Goal: Use online tool/utility: Utilize a website feature to perform a specific function

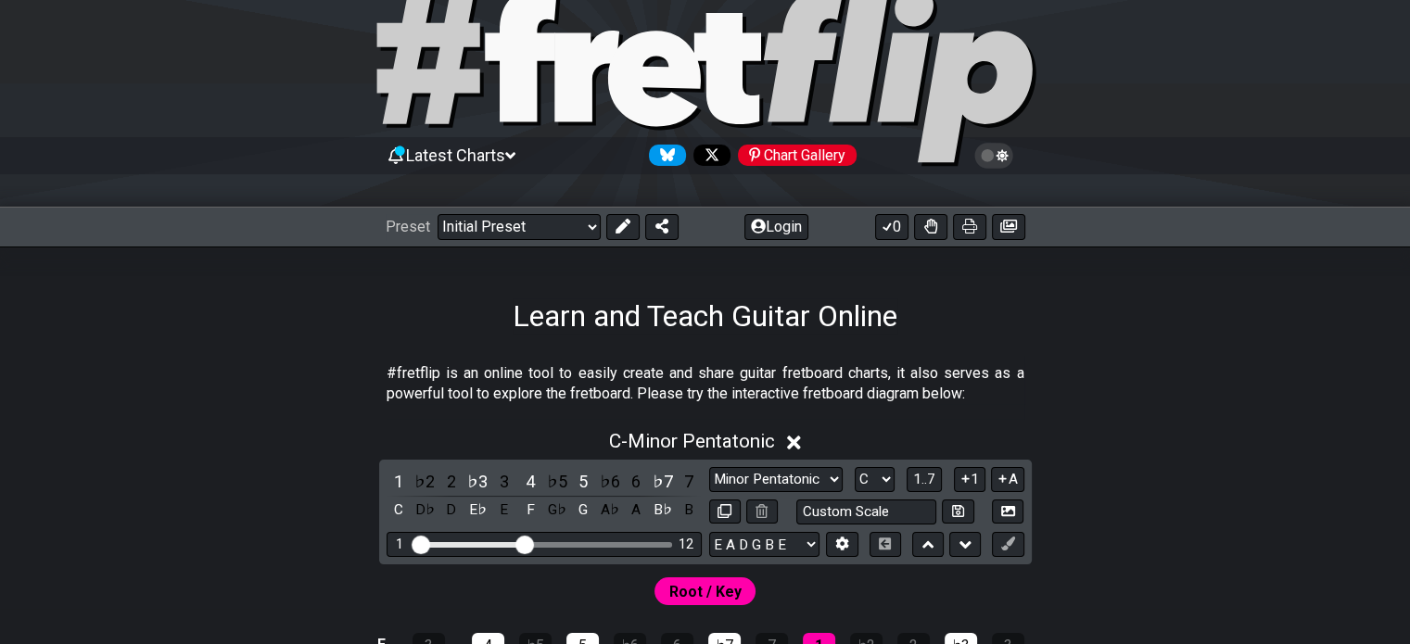
scroll to position [57, 0]
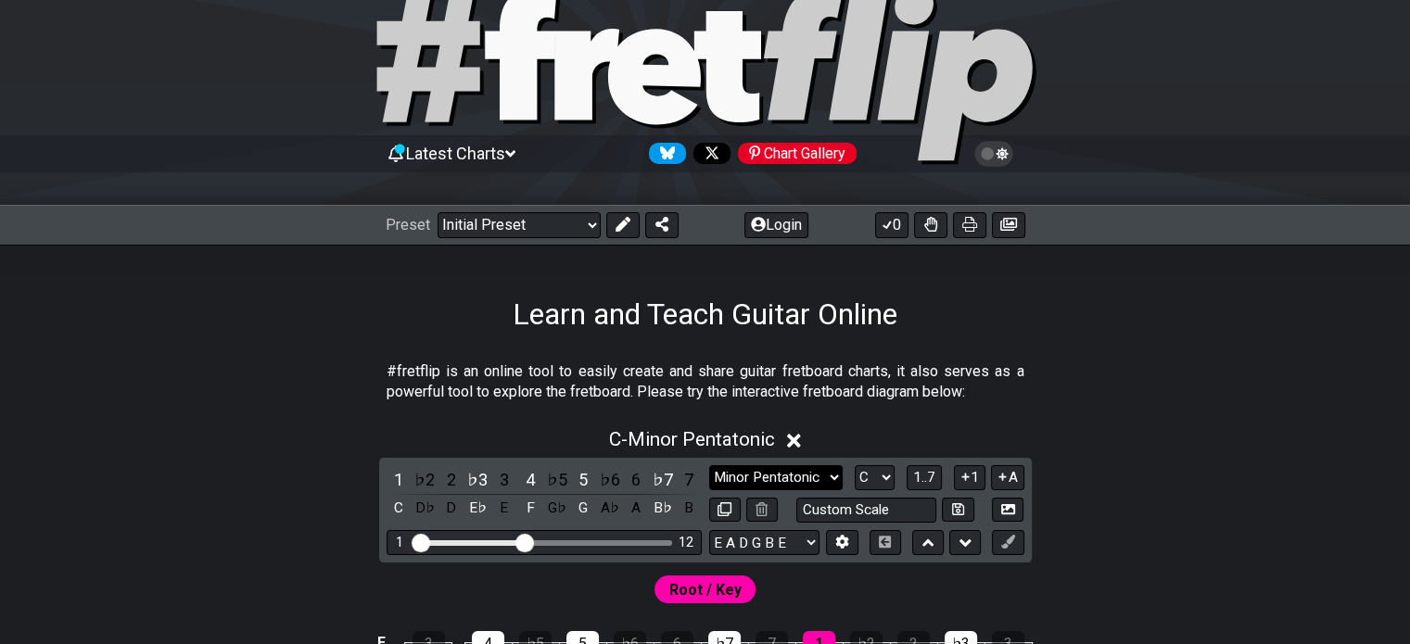
click at [787, 472] on select "Minor Pentatonic Click to edit Minor Pentatonic Major Pentatonic Minor Blues Ma…" at bounding box center [775, 477] width 133 height 25
click at [879, 477] on select "A♭ A A♯ B♭ B C C♯ D♭ D D♯ E♭ E F F♯ G♭ G G♯" at bounding box center [875, 477] width 40 height 25
select select "A"
click at [855, 465] on select "A♭ A A♯ B♭ B C C♯ D♭ D D♯ E♭ E F F♯ G♭ G G♯" at bounding box center [875, 477] width 40 height 25
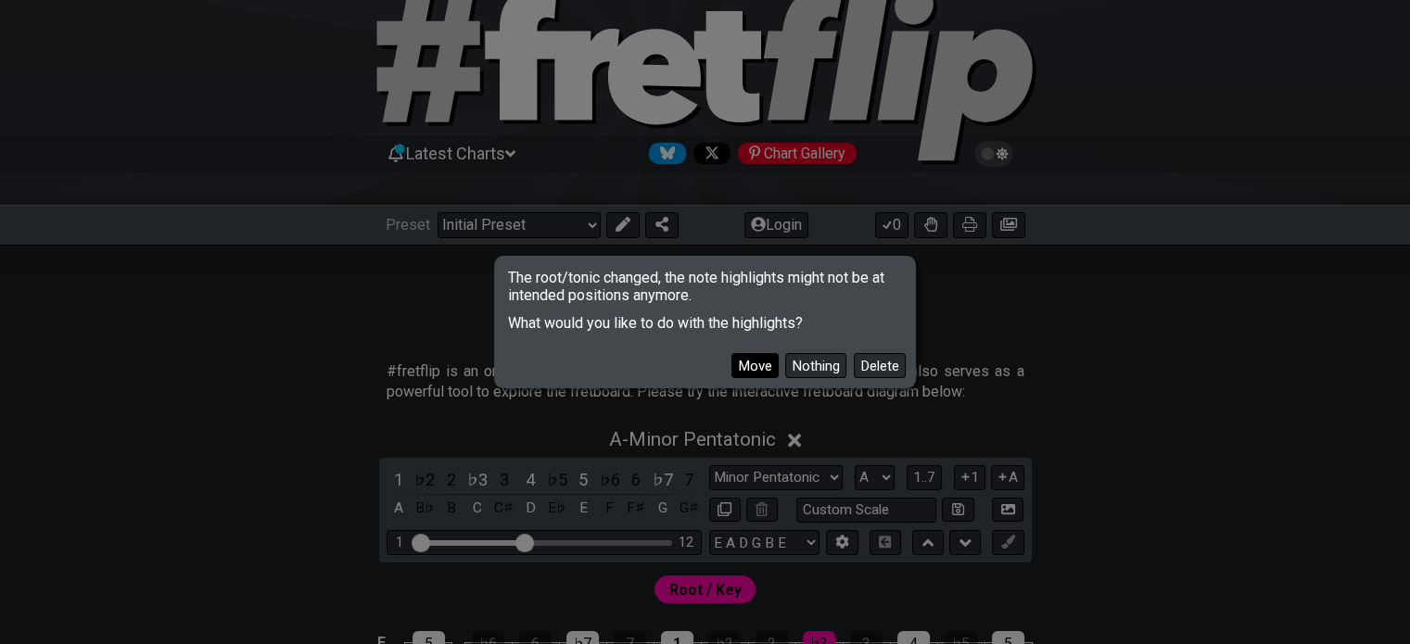
click at [756, 362] on button "Move" at bounding box center [754, 365] width 47 height 25
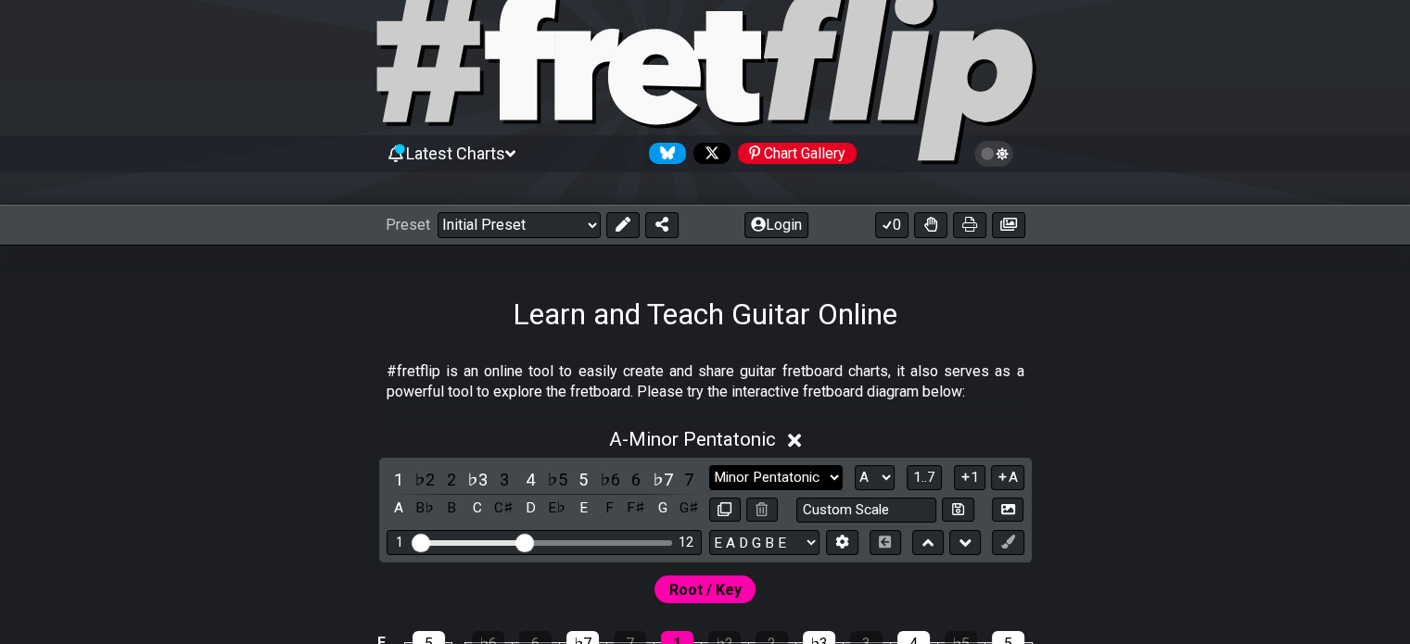
click at [754, 477] on select "Minor Pentatonic Click to edit Minor Pentatonic Major Pentatonic Minor Blues Ma…" at bounding box center [775, 477] width 133 height 25
select select "Minor / Aeolian"
click at [709, 465] on select "Minor Pentatonic Click to edit Minor Pentatonic Major Pentatonic Minor Blues Ma…" at bounding box center [775, 477] width 133 height 25
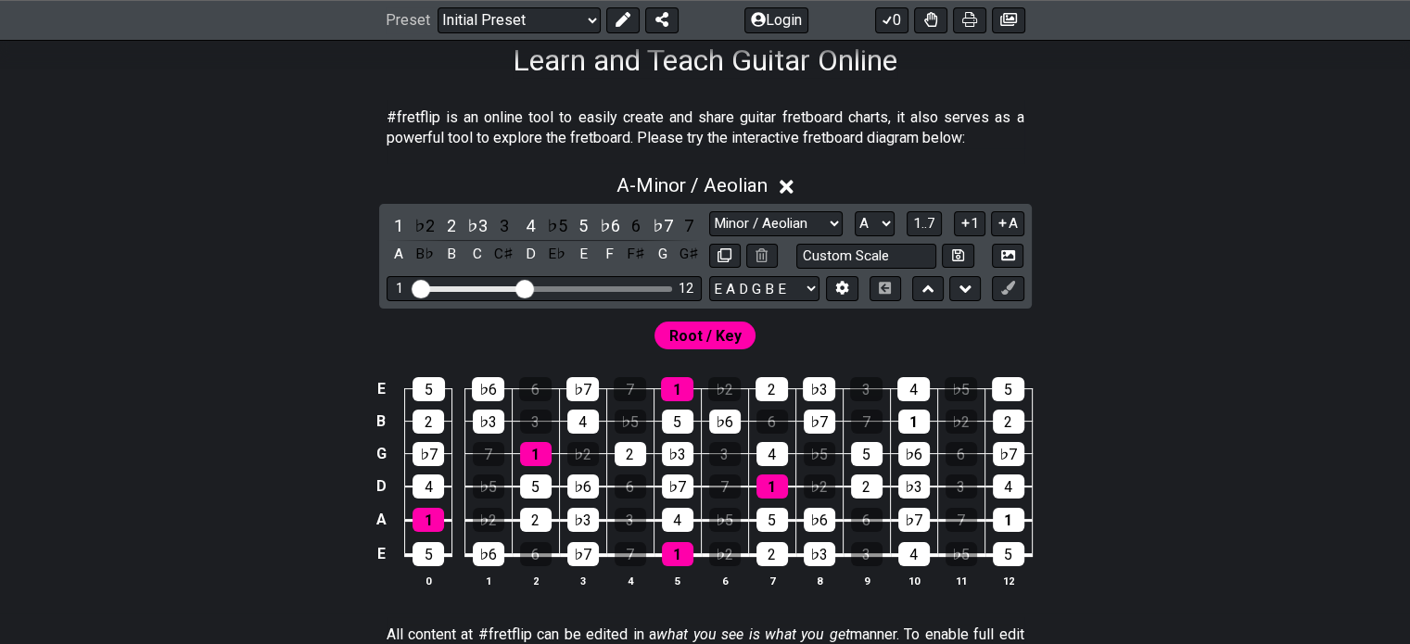
scroll to position [313, 0]
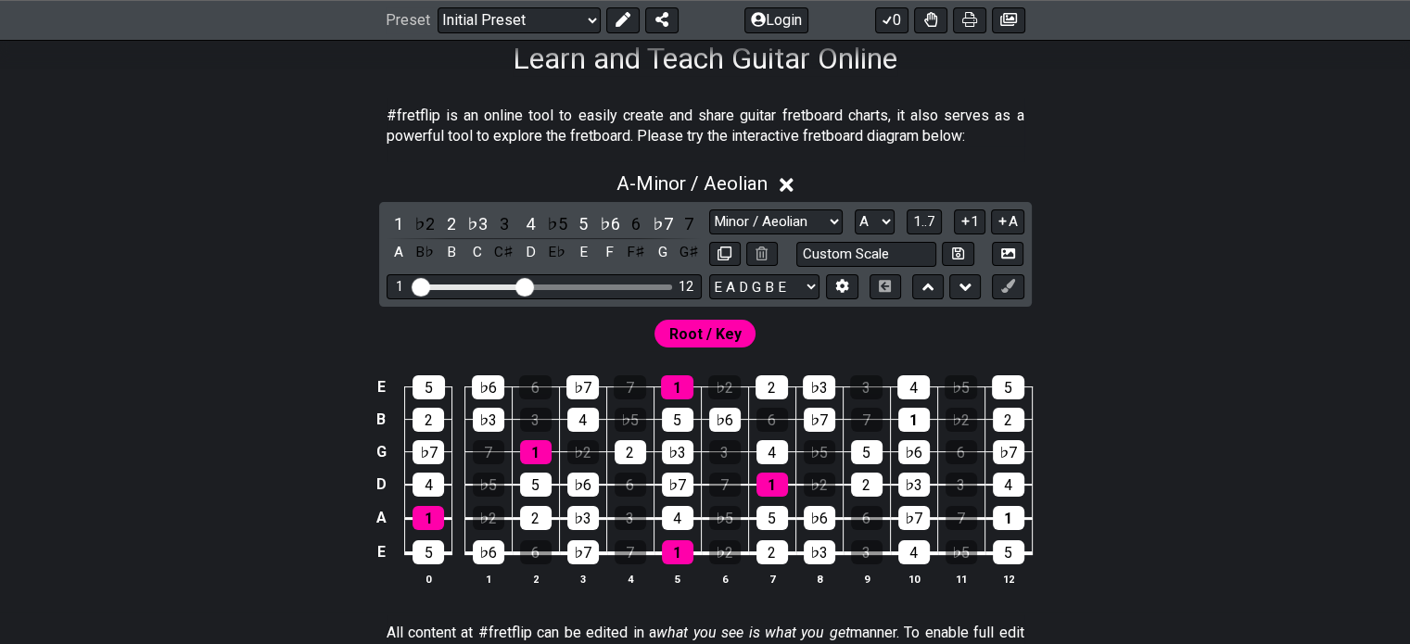
drag, startPoint x: 533, startPoint y: 281, endPoint x: 551, endPoint y: 284, distance: 17.8
click at [551, 284] on div "1 12" at bounding box center [544, 286] width 315 height 25
drag, startPoint x: 527, startPoint y: 289, endPoint x: 553, endPoint y: 288, distance: 26.9
click at [553, 286] on input "Visible fret range" at bounding box center [543, 286] width 263 height 0
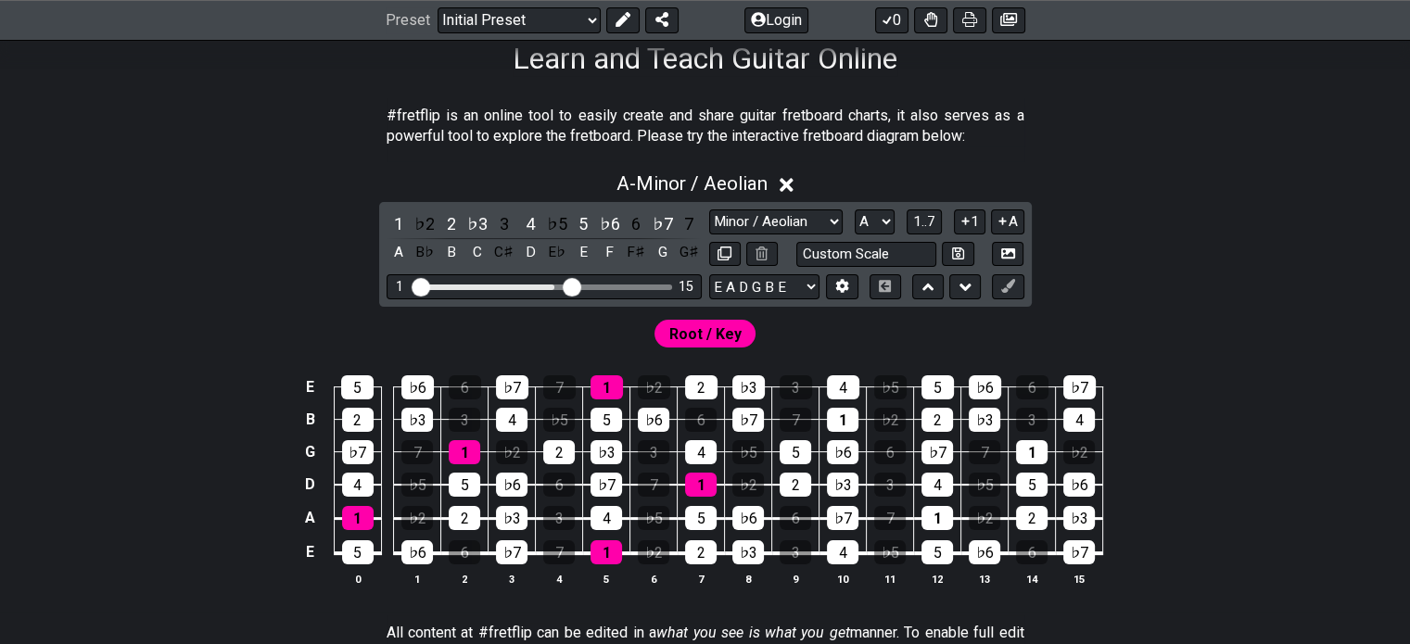
drag, startPoint x: 553, startPoint y: 288, endPoint x: 576, endPoint y: 288, distance: 22.2
click at [576, 286] on input "Visible fret range" at bounding box center [543, 286] width 263 height 0
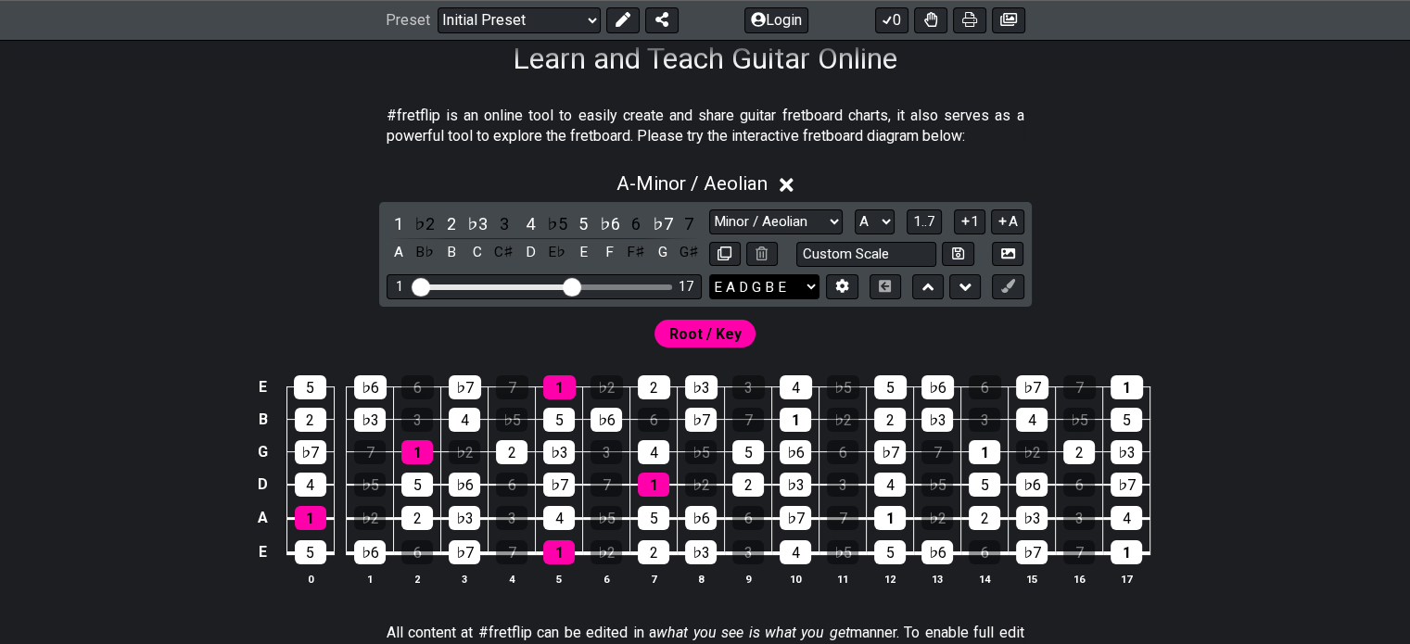
click at [790, 285] on select "E A D G B E E A D G B E E A D G B E B E A D F♯ B A D G C E A D A D G B E E♭ A♭ …" at bounding box center [764, 286] width 110 height 25
click at [842, 292] on icon at bounding box center [842, 287] width 13 height 14
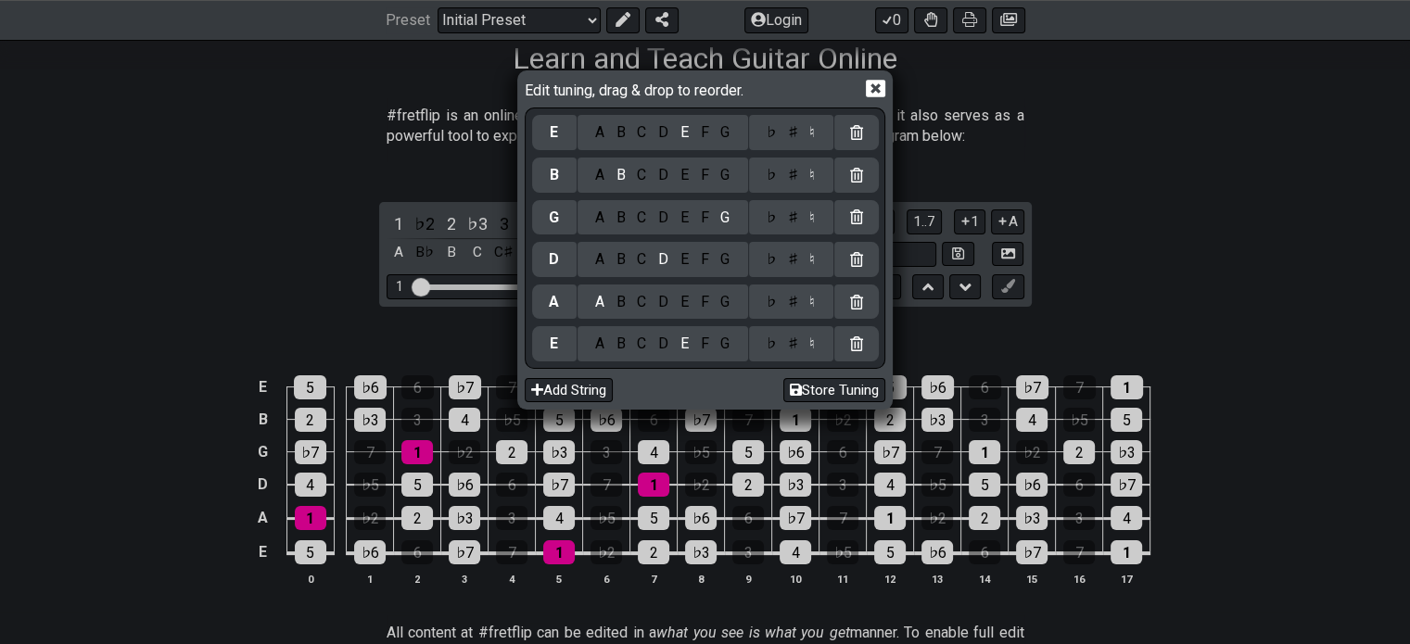
click at [841, 287] on div at bounding box center [856, 302] width 44 height 35
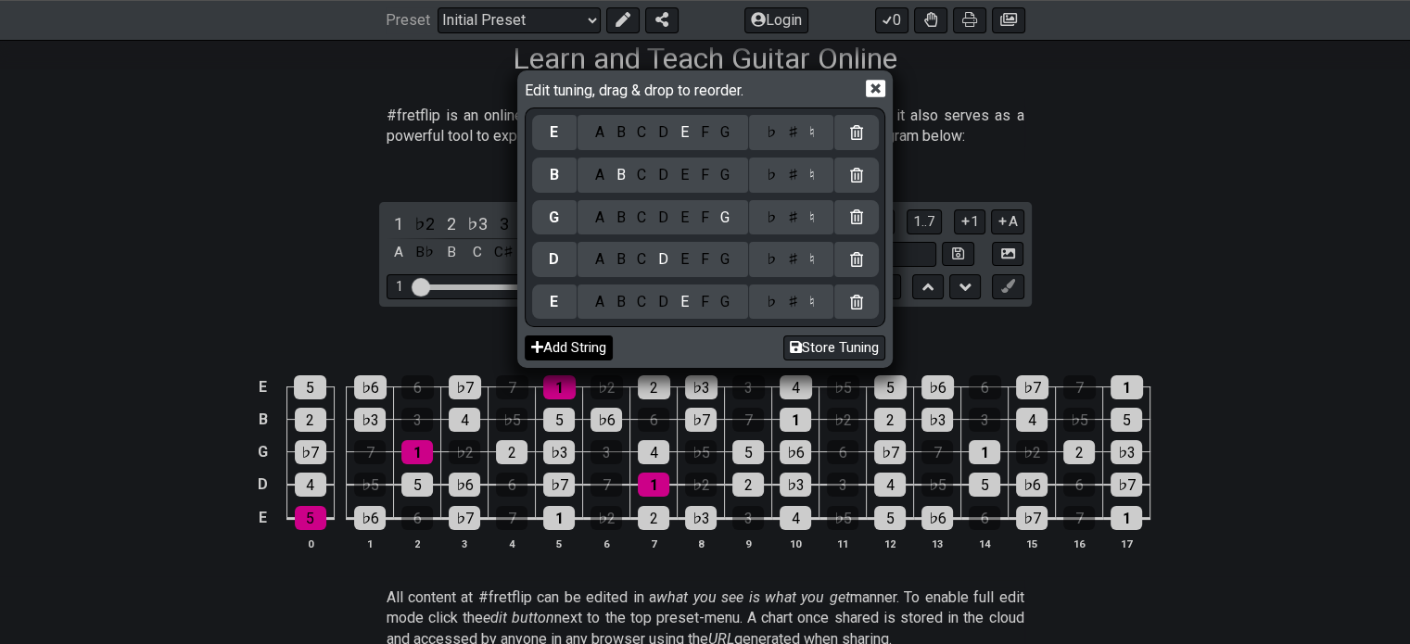
click at [555, 343] on button "Add String" at bounding box center [569, 348] width 88 height 25
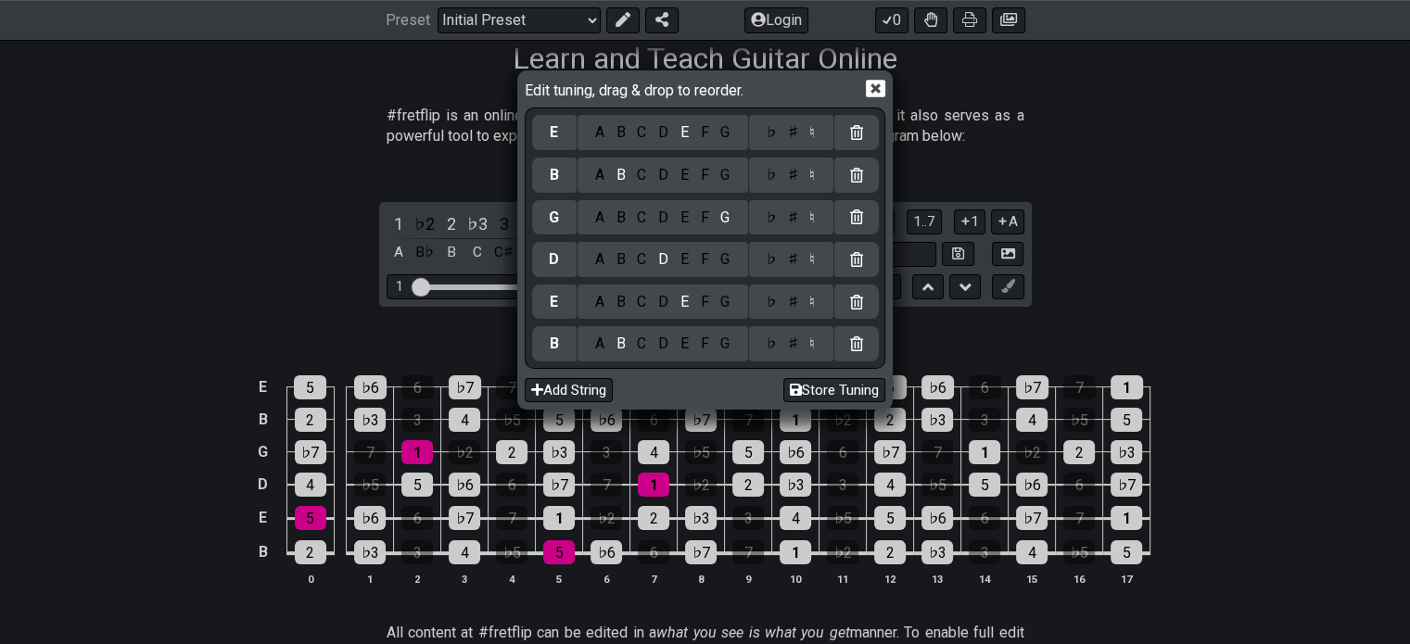
click at [878, 76] on div "Edit tuning, drag & drop to reorder." at bounding box center [705, 91] width 361 height 32
click at [875, 84] on icon at bounding box center [875, 89] width 19 height 18
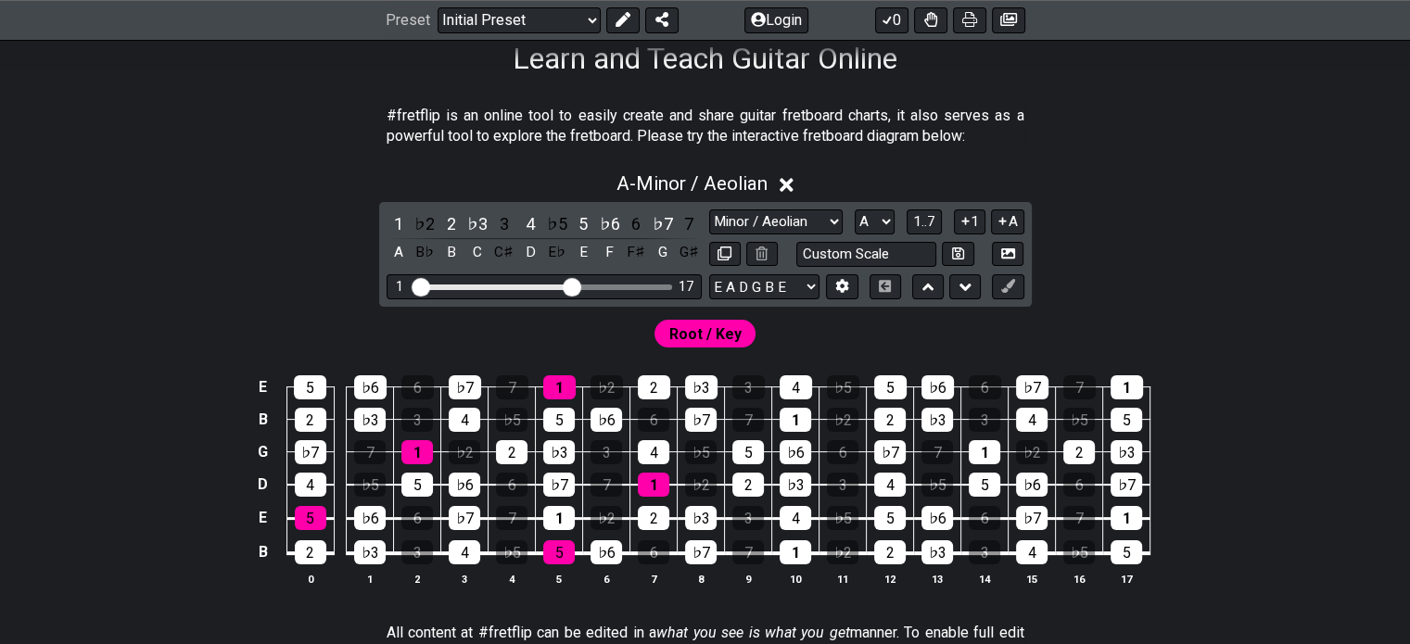
click at [874, 93] on div "#fretflip is an online tool to easily create and share guitar fretboard charts,…" at bounding box center [705, 630] width 1410 height 1108
click at [785, 285] on select "E A D G B E E A D G B E E A D G B E B E A D F♯ B A D G C E A D A D G B E E♭ A♭ …" at bounding box center [764, 286] width 110 height 25
click at [831, 283] on button at bounding box center [842, 286] width 32 height 25
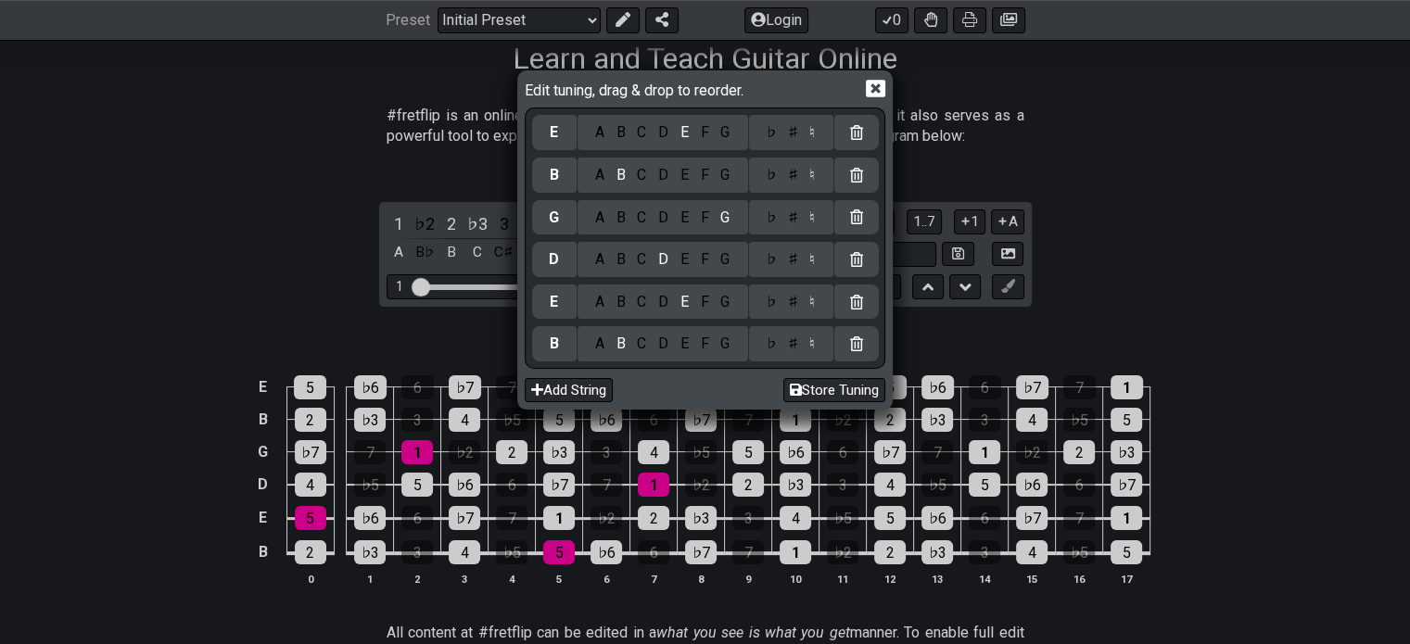
click at [604, 344] on div "A" at bounding box center [599, 344] width 21 height 20
click at [675, 344] on div "E" at bounding box center [684, 344] width 20 height 20
click at [603, 312] on div "A B C D E F G" at bounding box center [662, 302] width 171 height 35
click at [602, 303] on div "A" at bounding box center [599, 302] width 21 height 20
click at [599, 178] on div "A" at bounding box center [599, 175] width 21 height 20
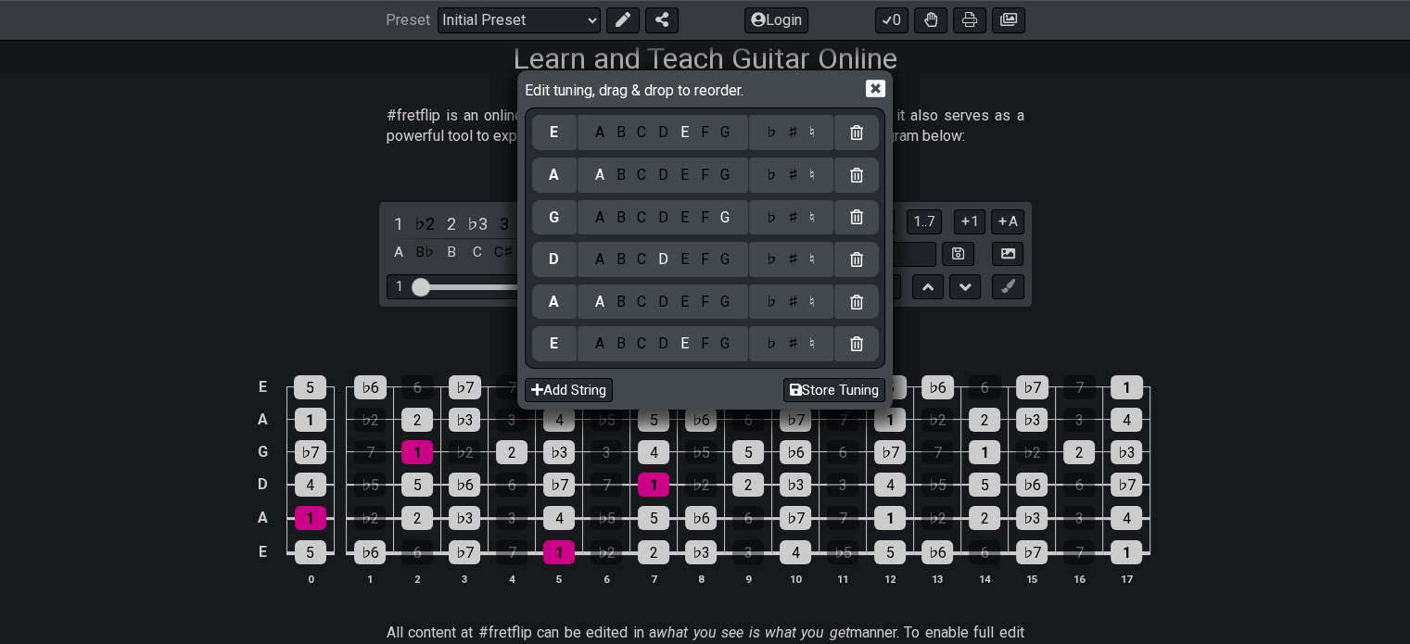
click at [660, 217] on div "D" at bounding box center [664, 218] width 22 height 20
click at [726, 262] on div "G" at bounding box center [725, 259] width 21 height 20
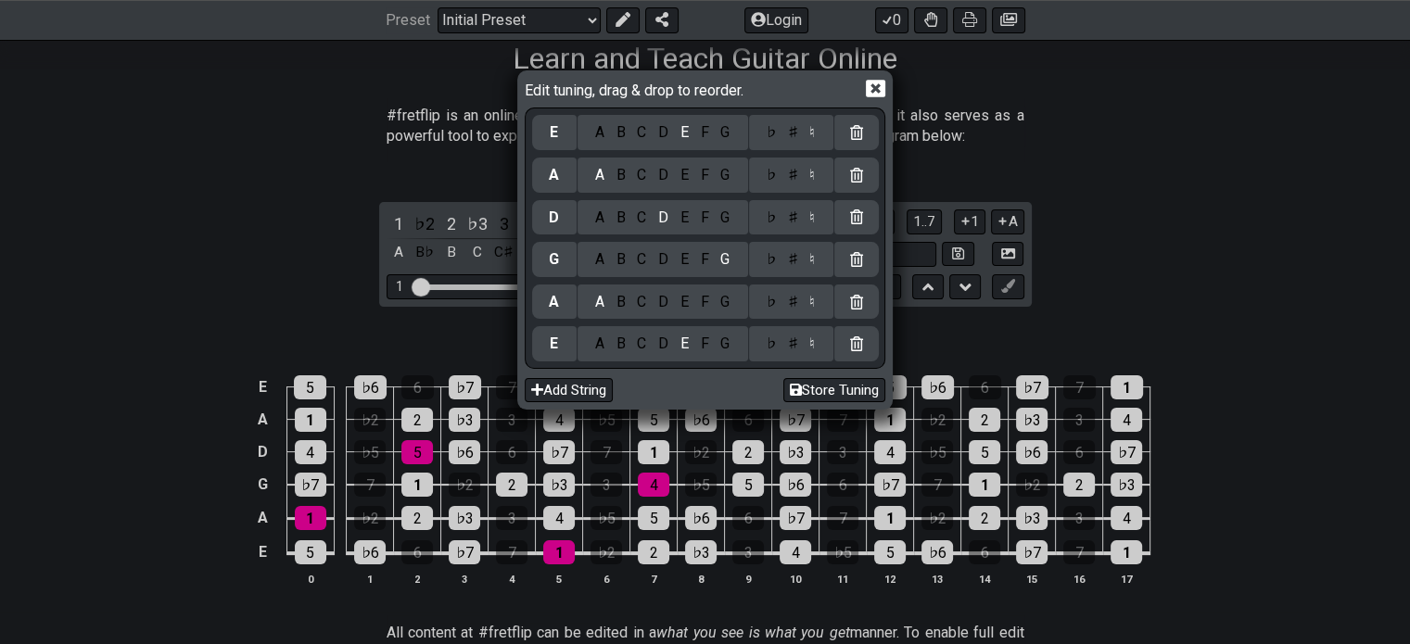
click at [617, 299] on div "B" at bounding box center [620, 302] width 21 height 20
click at [597, 303] on div "A" at bounding box center [599, 302] width 21 height 20
click at [667, 269] on div "D" at bounding box center [664, 259] width 22 height 20
click at [726, 221] on div "G" at bounding box center [725, 218] width 21 height 20
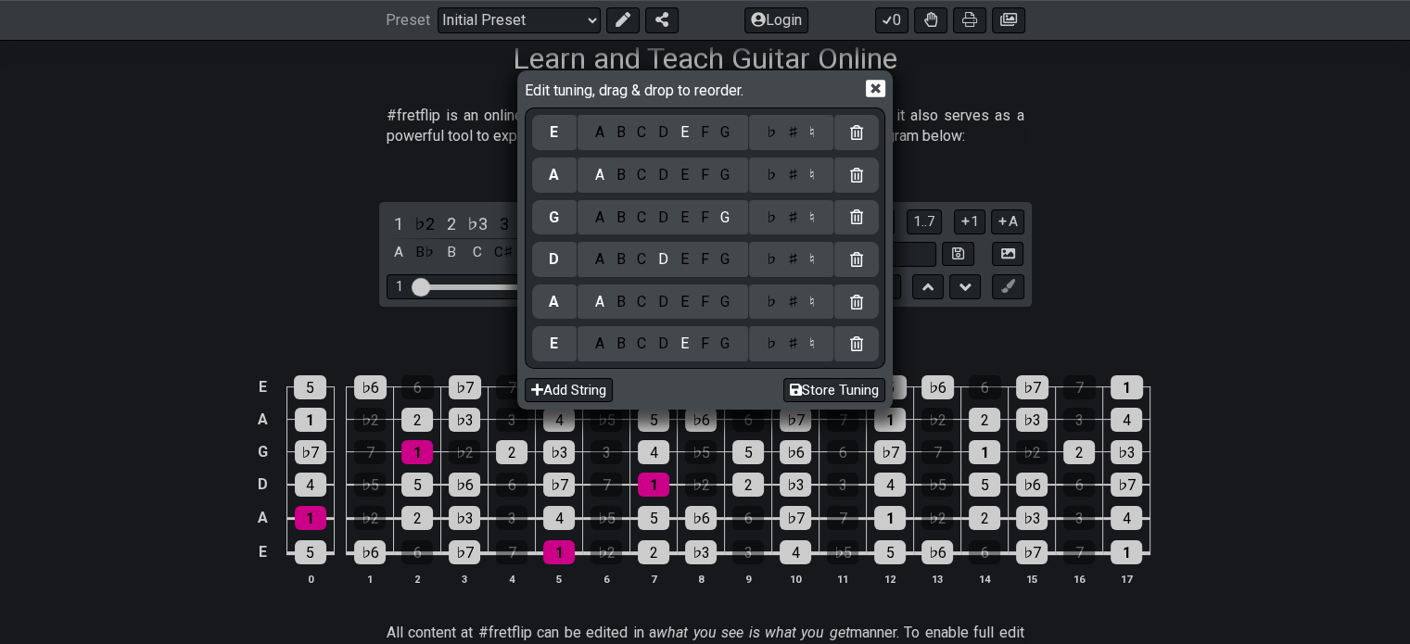
click at [625, 174] on div "B" at bounding box center [620, 175] width 21 height 20
click at [875, 85] on icon at bounding box center [875, 89] width 19 height 18
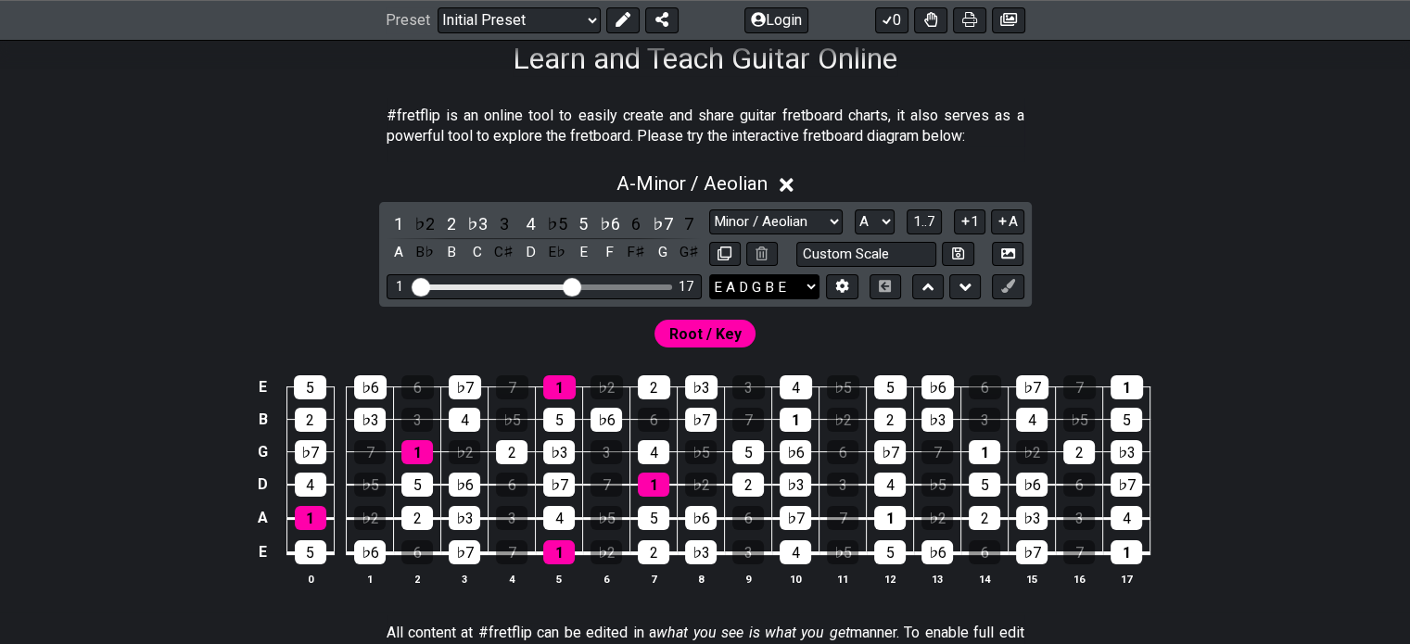
click at [742, 287] on select "E A D G B E E A D G B E E A D G B E B E A D F♯ B A D G C E A D A D G B E E♭ A♭ …" at bounding box center [764, 286] width 110 height 25
click at [835, 284] on icon at bounding box center [842, 286] width 14 height 14
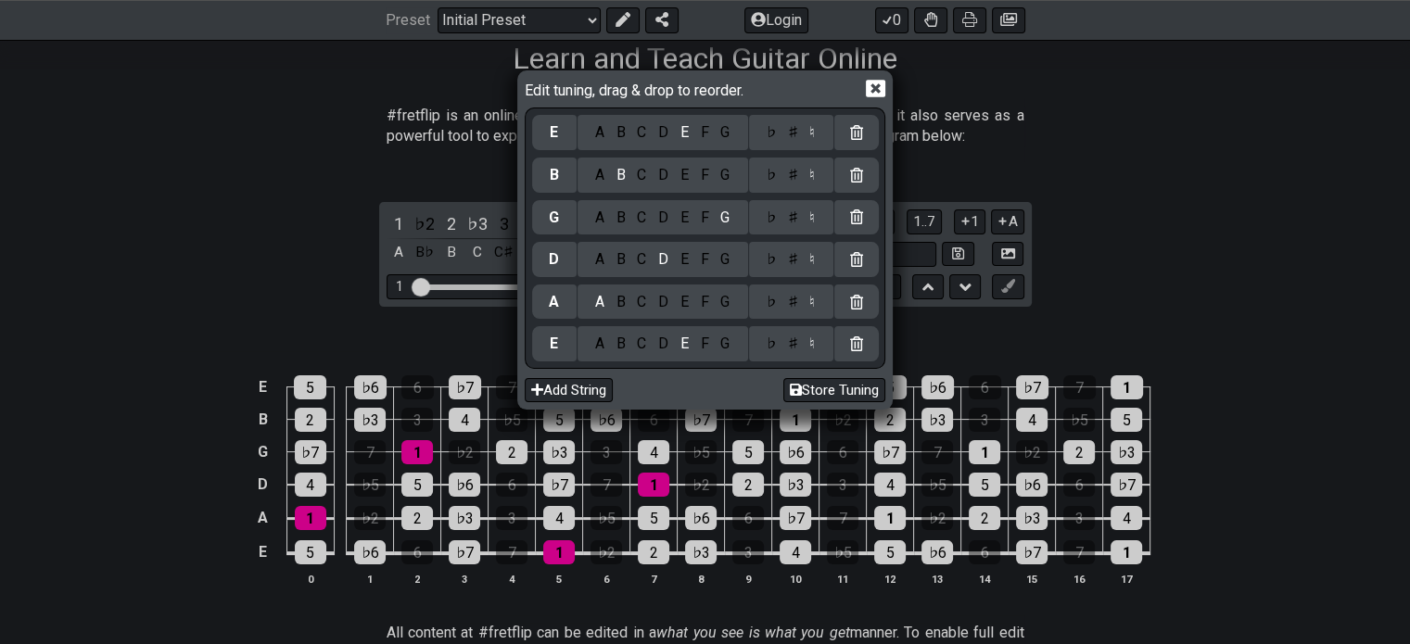
click at [660, 341] on div "D" at bounding box center [664, 344] width 22 height 20
click at [679, 217] on div "E" at bounding box center [684, 218] width 20 height 20
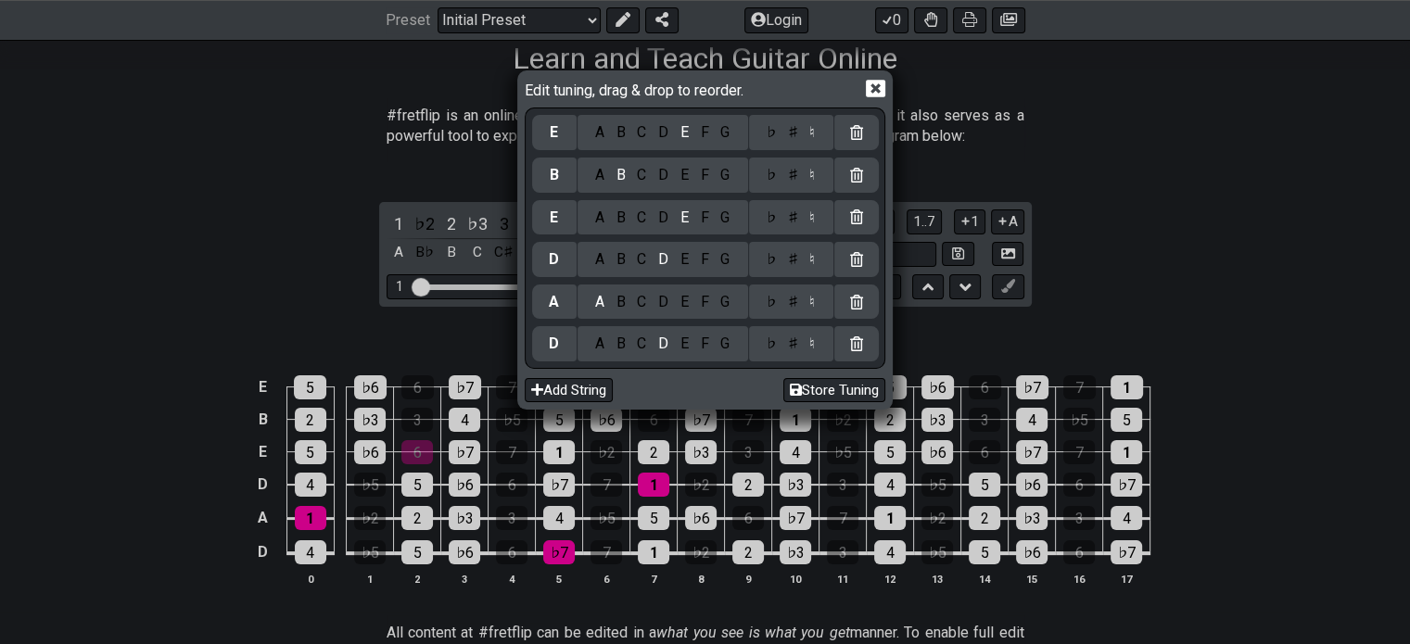
click at [791, 223] on div "♯" at bounding box center [792, 218] width 22 height 20
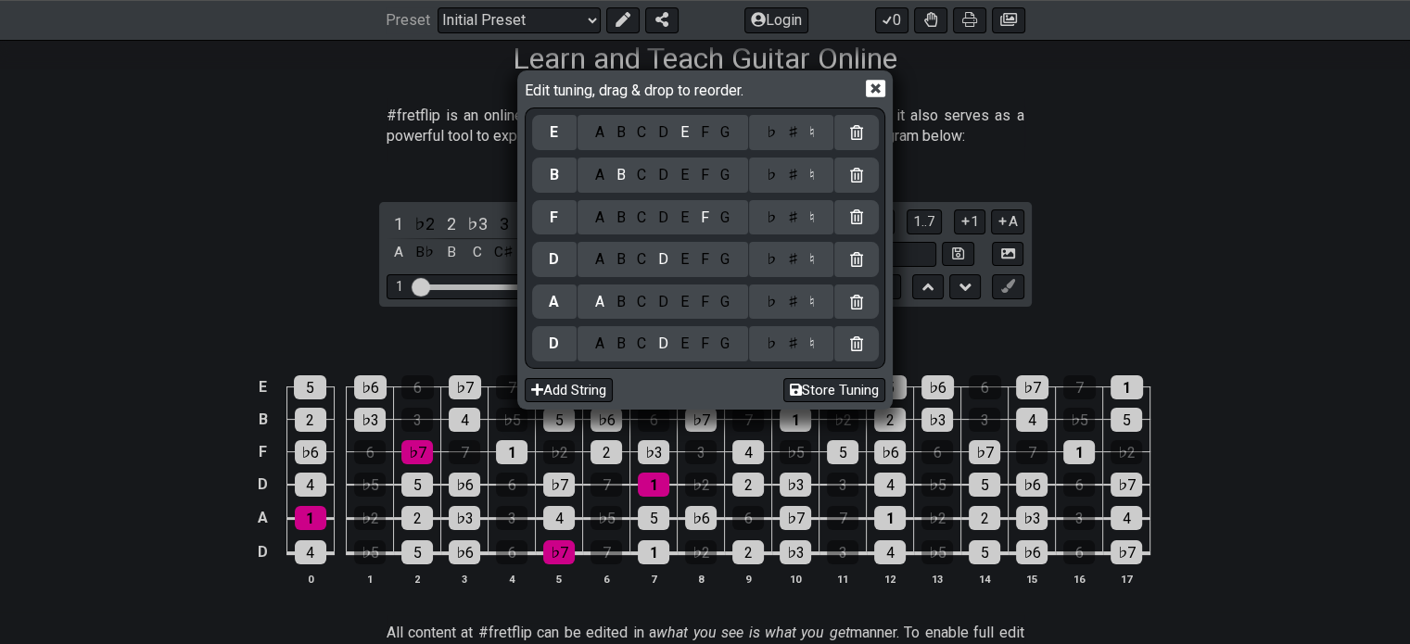
click at [869, 87] on icon at bounding box center [875, 89] width 19 height 18
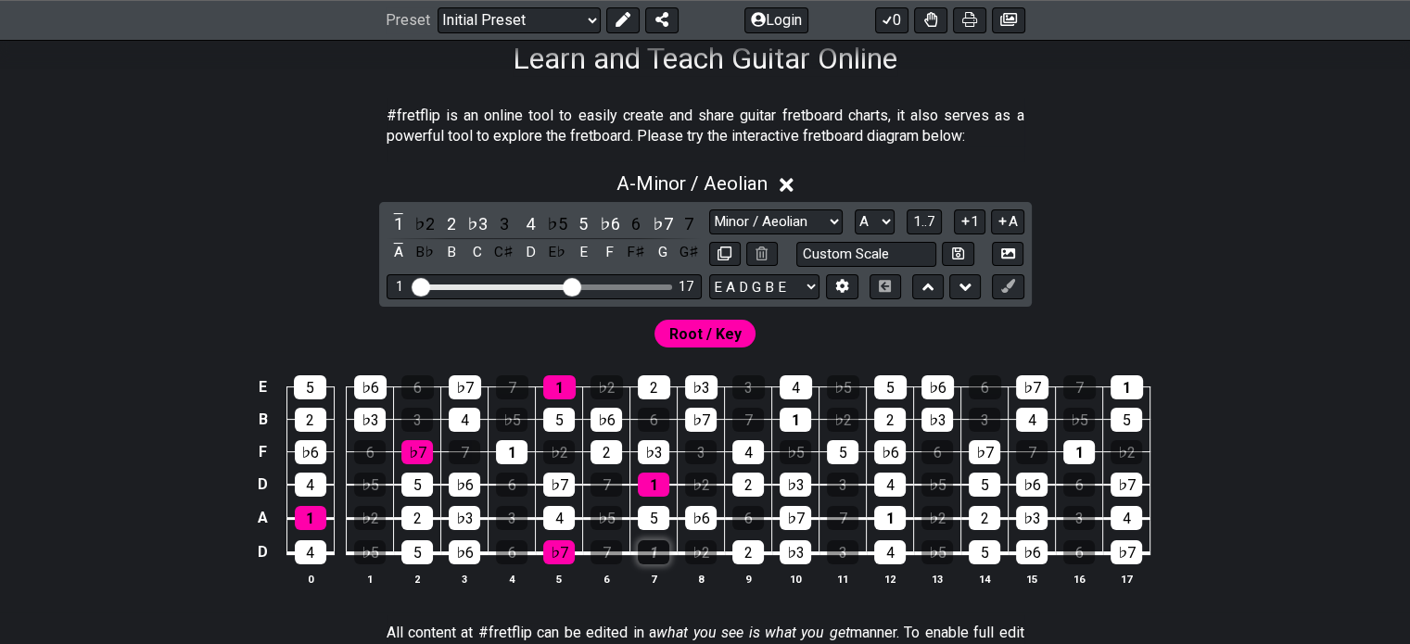
click at [660, 553] on div "1" at bounding box center [654, 552] width 32 height 24
click at [657, 556] on div "1" at bounding box center [654, 552] width 32 height 24
click at [1007, 293] on button at bounding box center [1008, 286] width 32 height 25
click at [1024, 277] on div "1 ♭2 2 ♭3 3 4 ♭5 5 ♭6 6 ♭7 7 A B♭ B C C♯ D E♭ E F F♯ G G♯ Minor Pentatonic Clic…" at bounding box center [705, 254] width 653 height 105
click at [1011, 281] on icon at bounding box center [1008, 286] width 14 height 14
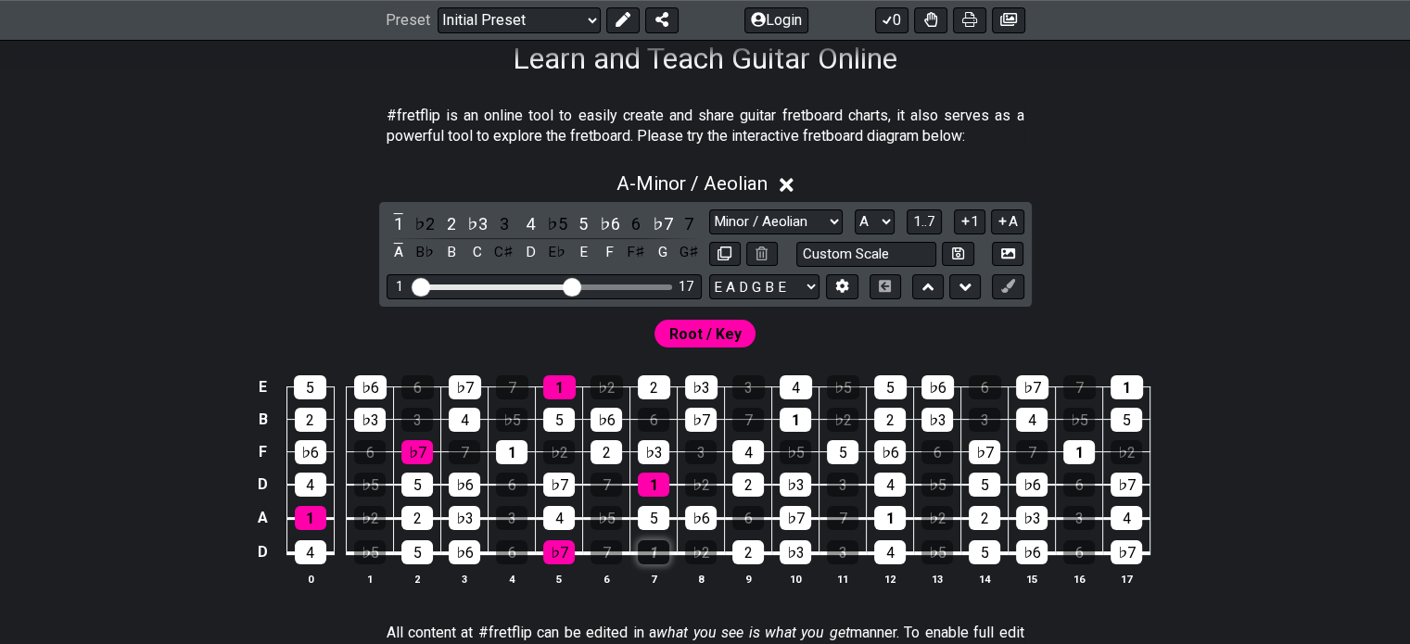
click at [652, 548] on div "1" at bounding box center [654, 552] width 32 height 24
click at [653, 549] on div "1" at bounding box center [654, 552] width 32 height 24
click at [1004, 284] on icon at bounding box center [1008, 286] width 14 height 14
click at [1016, 291] on button at bounding box center [1008, 286] width 32 height 25
drag, startPoint x: 1016, startPoint y: 291, endPoint x: 998, endPoint y: 288, distance: 17.8
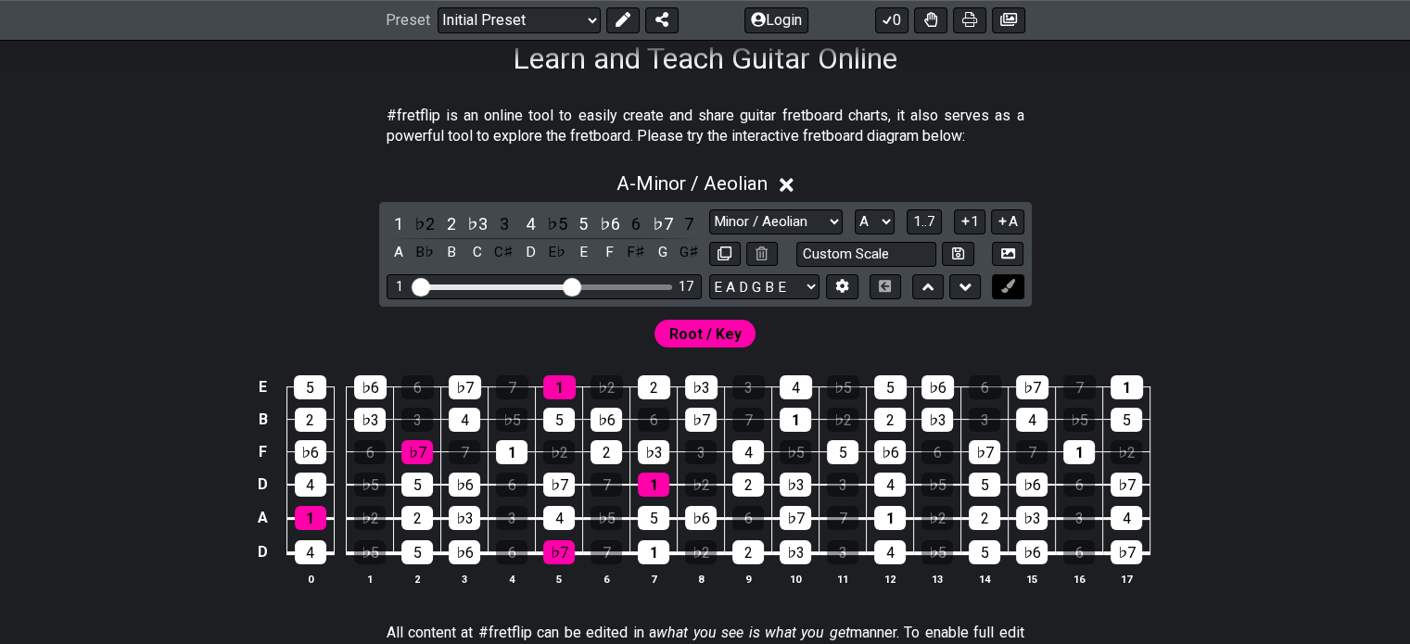
click at [998, 288] on button at bounding box center [1008, 286] width 32 height 25
click at [873, 222] on select "A♭ A A♯ B♭ B C C♯ D♭ D D♯ E♭ E F F♯ G♭ G G♯" at bounding box center [875, 221] width 40 height 25
select select "D"
click at [855, 209] on select "A♭ A A♯ B♭ B C C♯ D♭ D D♯ E♭ E F F♯ G♭ G G♯" at bounding box center [875, 221] width 40 height 25
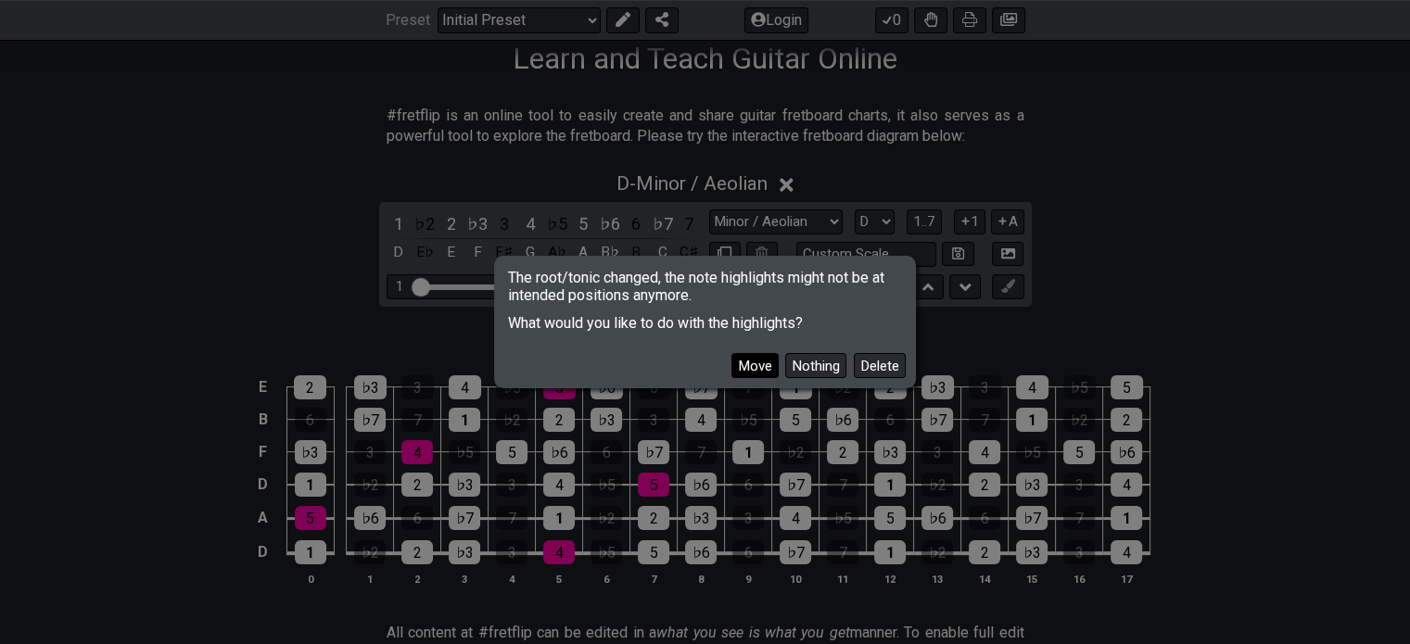
click at [768, 368] on button "Move" at bounding box center [754, 365] width 47 height 25
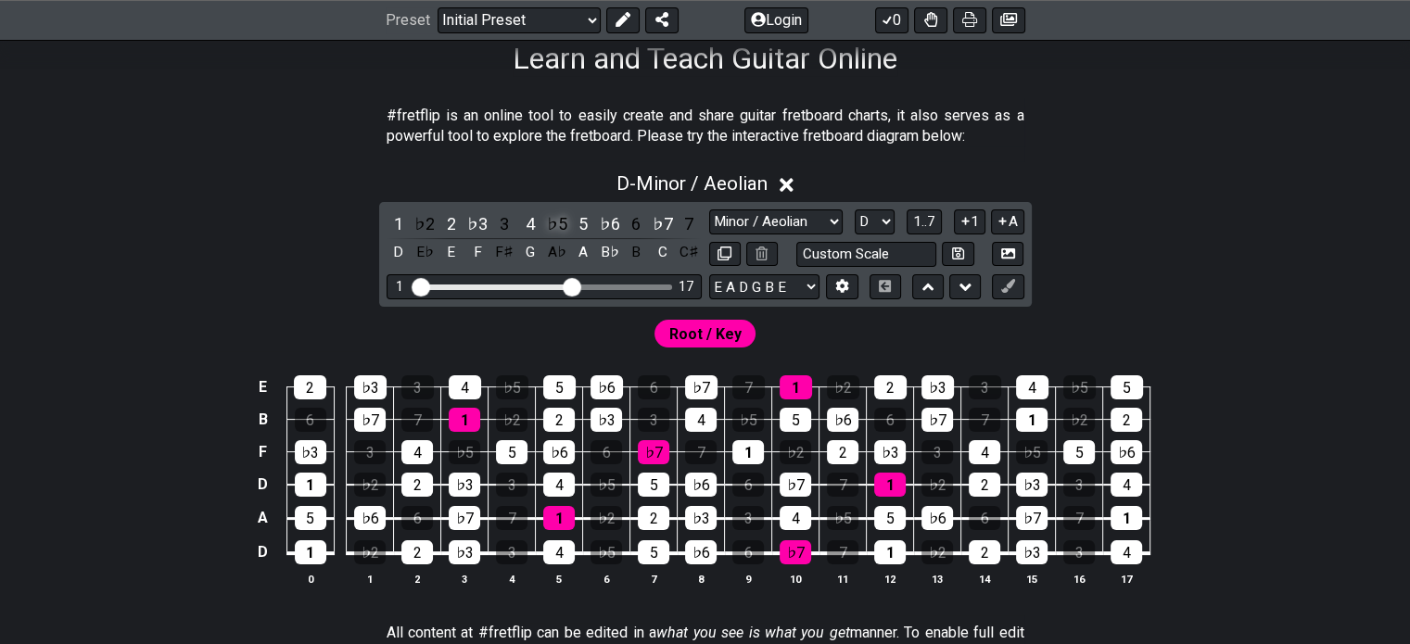
click at [552, 222] on div "♭5" at bounding box center [557, 223] width 24 height 25
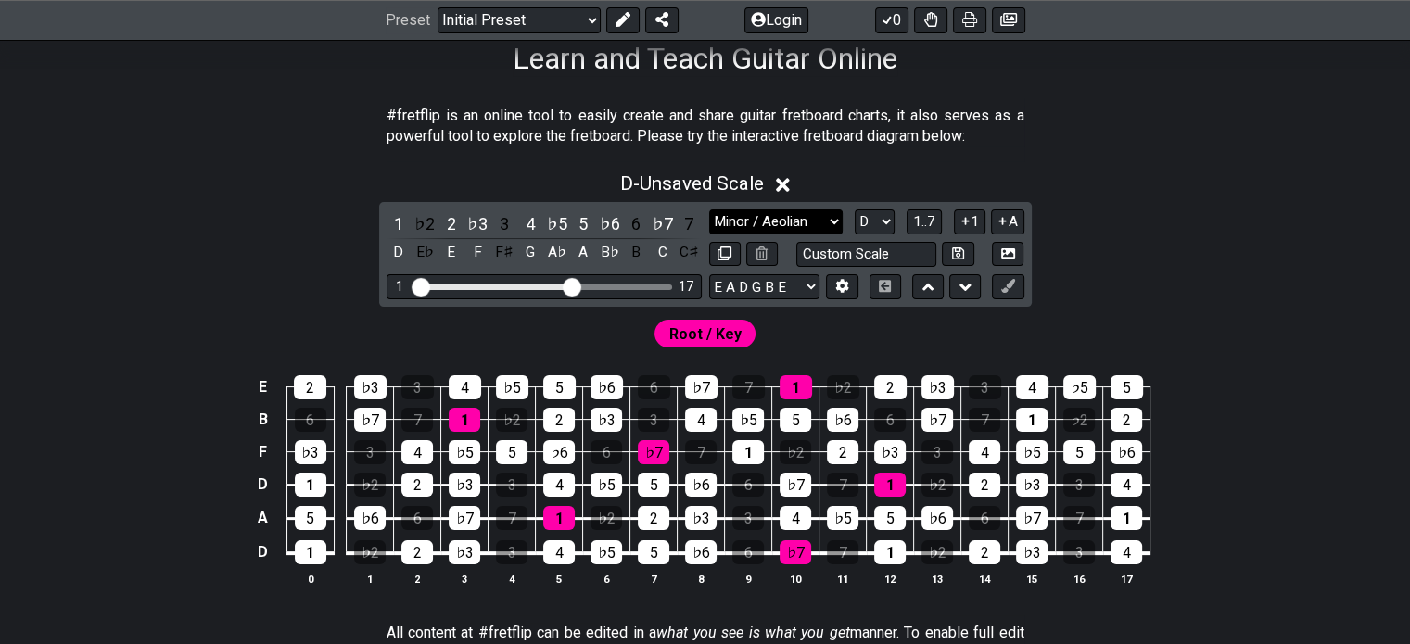
click at [826, 222] on select "Minor Pentatonic Click to edit Minor Pentatonic Major Pentatonic Minor Blues Ma…" at bounding box center [775, 221] width 133 height 25
click at [709, 209] on select "Minor Pentatonic Click to edit Minor Pentatonic Major Pentatonic Minor Blues Ma…" at bounding box center [775, 221] width 133 height 25
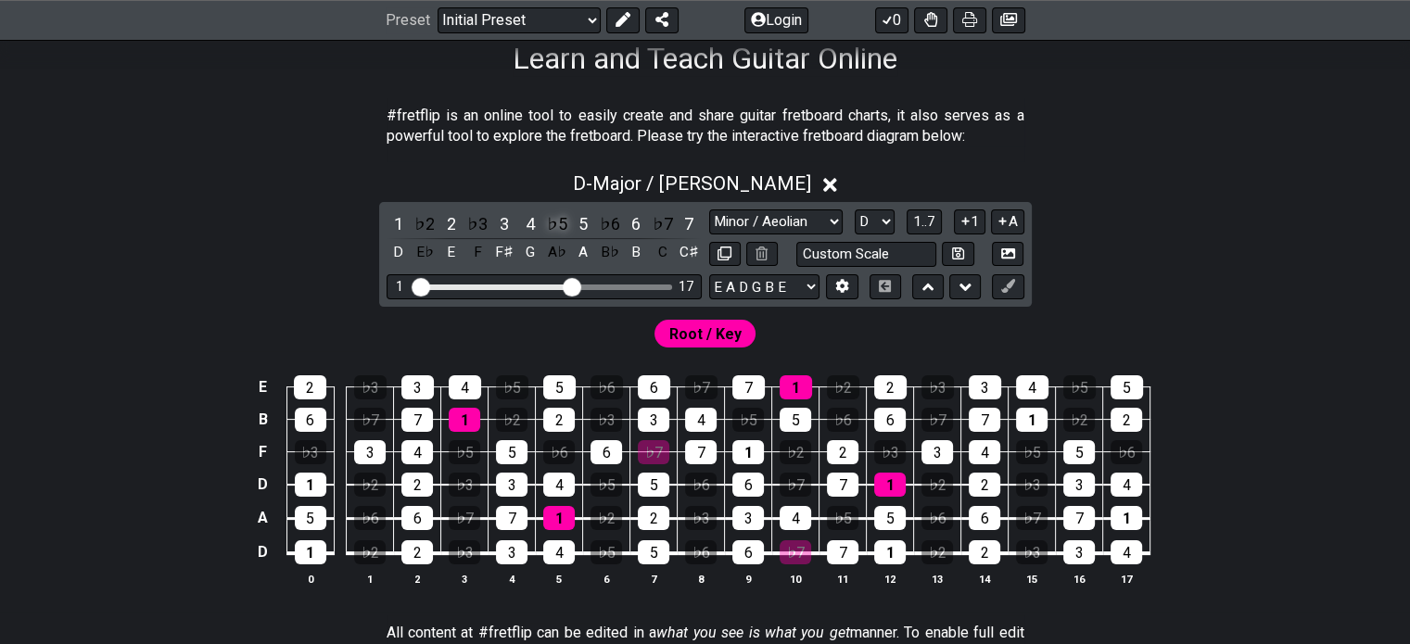
click at [556, 223] on div "♭5" at bounding box center [557, 223] width 24 height 25
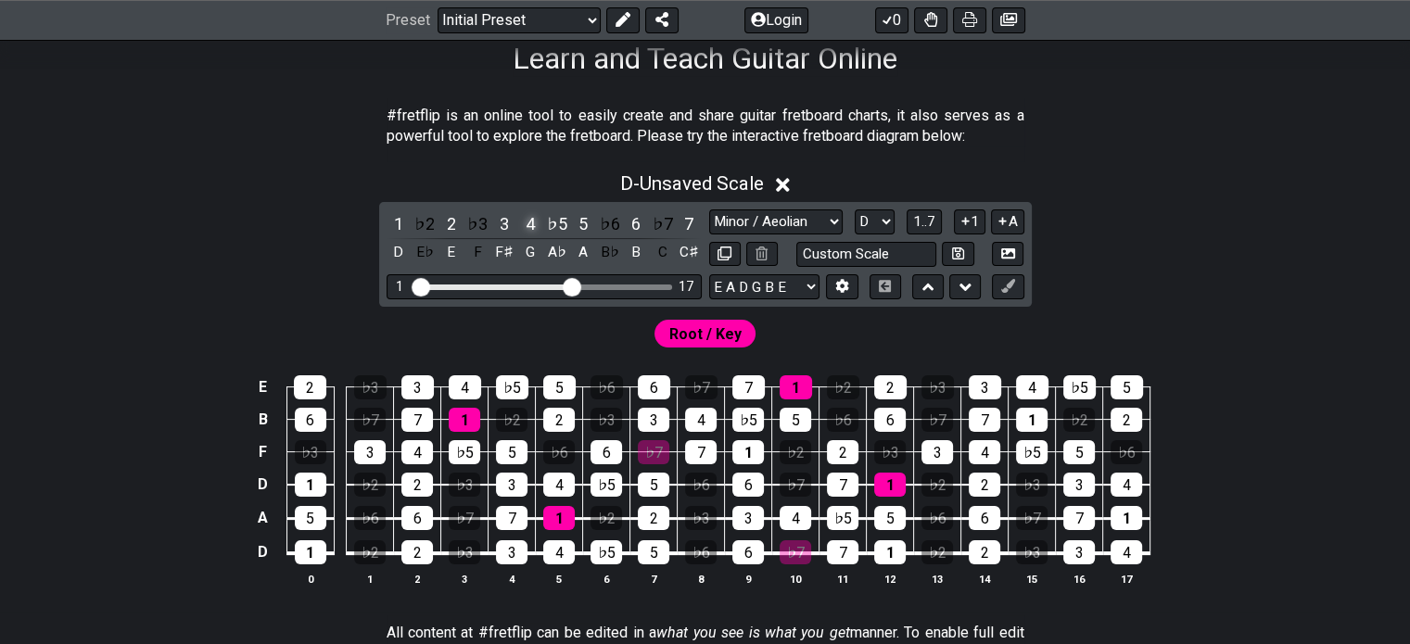
click at [535, 222] on div "4" at bounding box center [530, 223] width 24 height 25
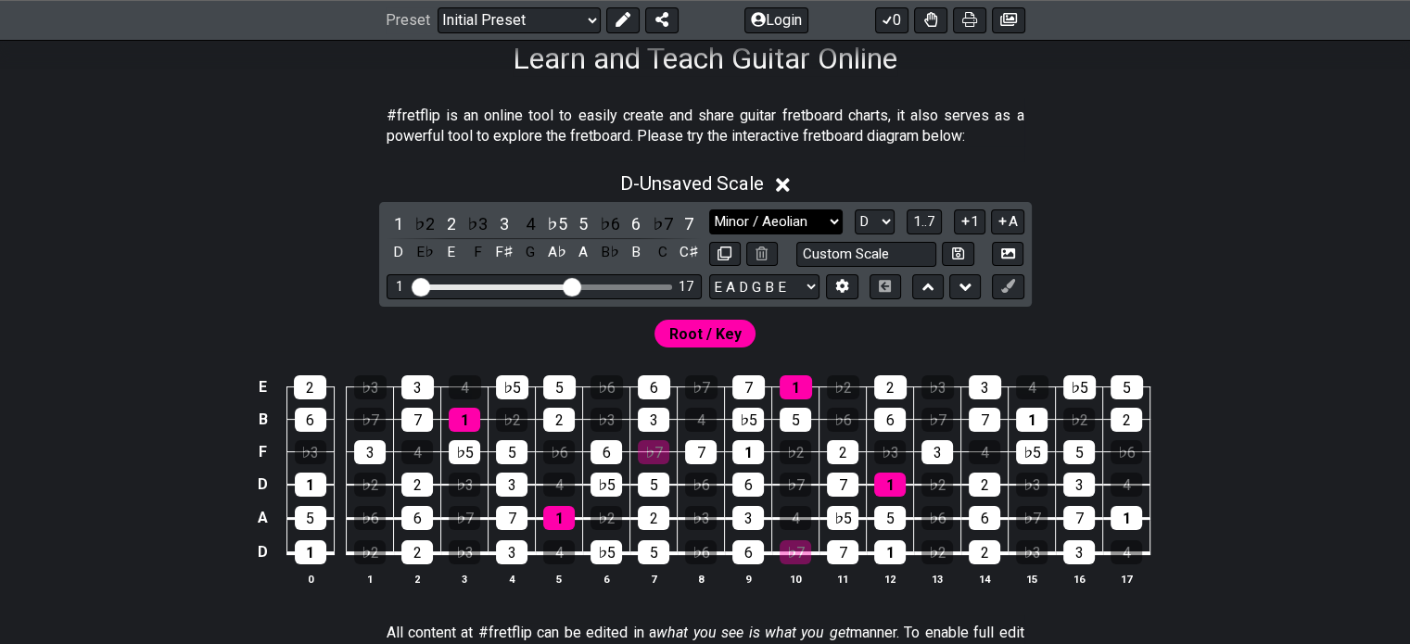
click at [797, 221] on select "Minor Pentatonic Click to edit Minor Pentatonic Major Pentatonic Minor Blues Ma…" at bounding box center [775, 221] width 133 height 25
select select "Lydian"
click at [709, 209] on select "Minor Pentatonic Click to edit Minor Pentatonic Major Pentatonic Minor Blues Ma…" at bounding box center [775, 221] width 133 height 25
click at [749, 285] on select "E A D G B E E A D G B E E A D G B E B E A D F♯ B A D G C E A D A D G B E E♭ A♭ …" at bounding box center [764, 286] width 110 height 25
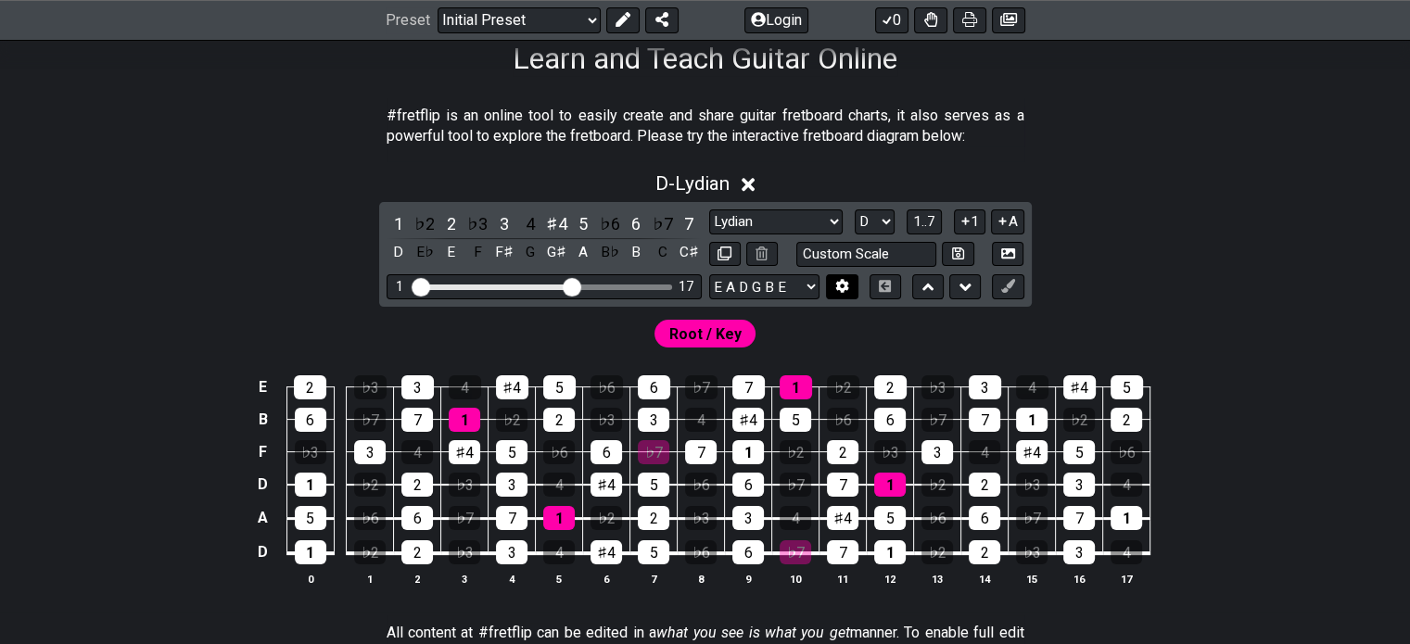
click at [845, 285] on icon at bounding box center [842, 287] width 13 height 14
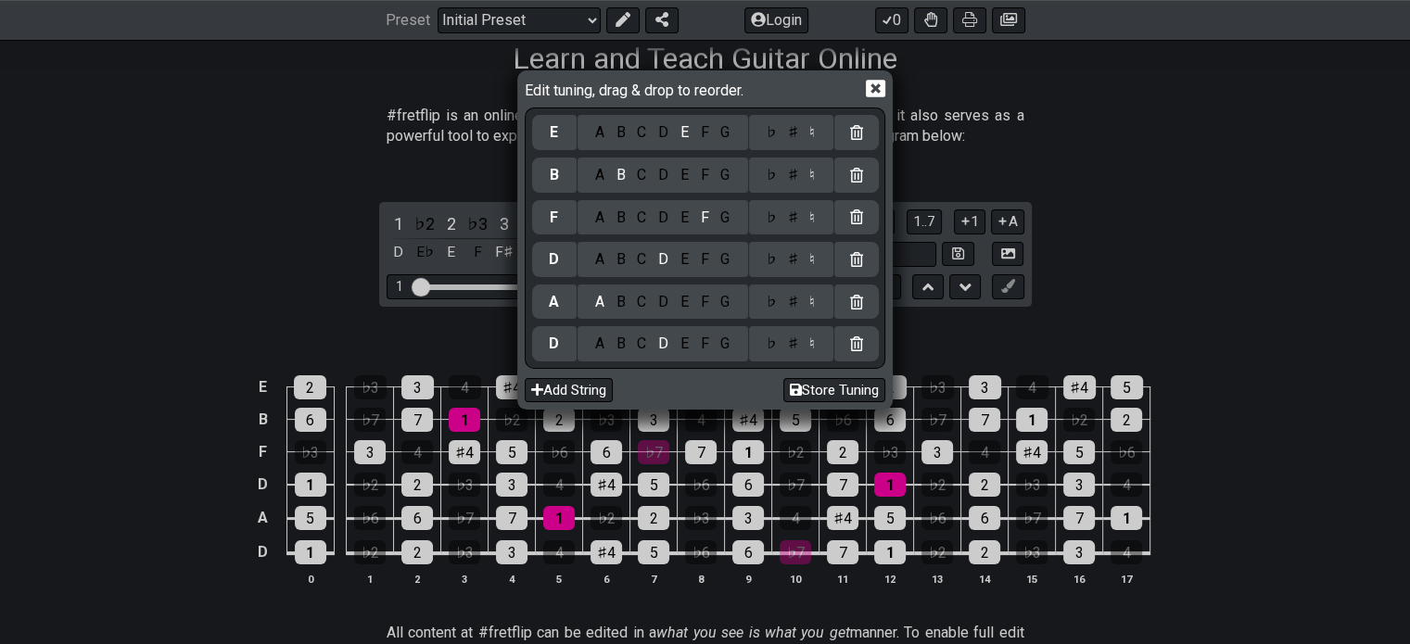
click at [684, 347] on div "E" at bounding box center [684, 344] width 20 height 20
click at [871, 84] on icon at bounding box center [875, 88] width 19 height 19
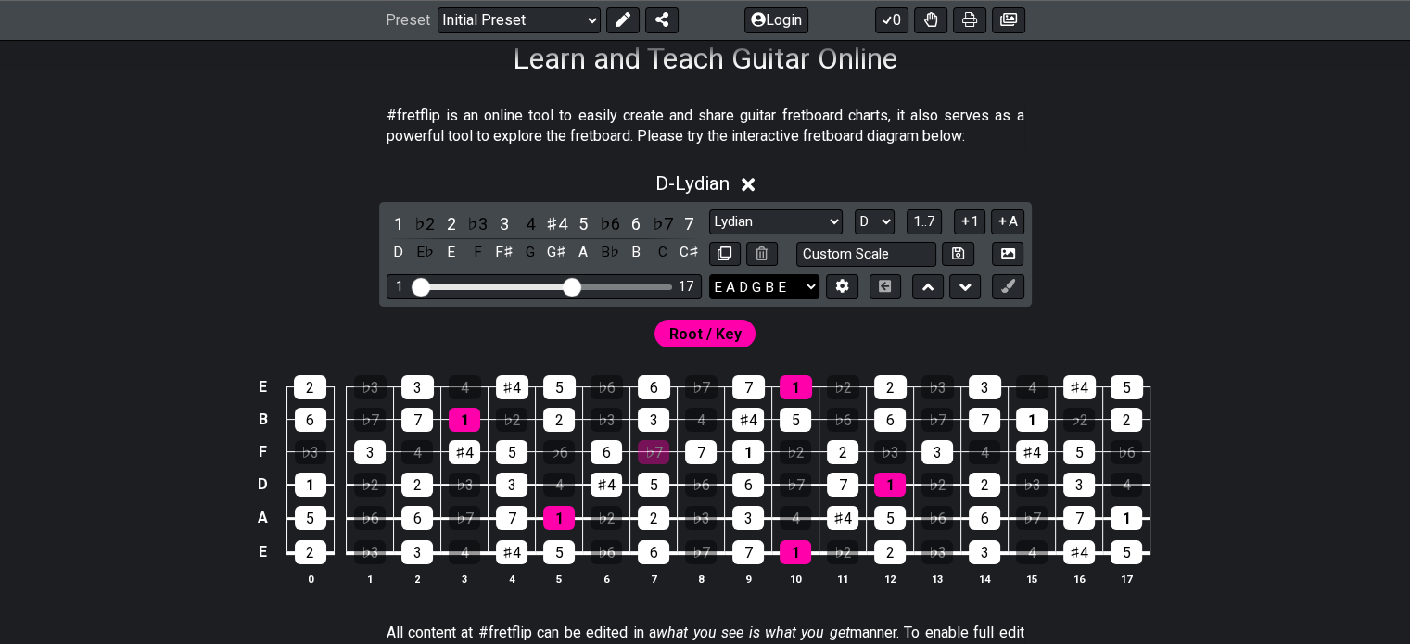
click at [783, 281] on select "E A D G B E E A D G B E E A D G B E B E A D F♯ B A D G C E A D A D G B E E♭ A♭ …" at bounding box center [764, 286] width 110 height 25
click at [709, 274] on select "E A D G B E E A D G B E E A D G B E B E A D F♯ B A D G C E A D A D G B E E♭ A♭ …" at bounding box center [764, 286] width 110 height 25
click at [763, 270] on div "1 ♭2 2 ♭3 3 4 ♯4 5 ♭6 6 ♭7 7 D E♭ E F F♯ G G♯ A B♭ B C C♯ Minor Pentatonic Clic…" at bounding box center [705, 254] width 653 height 105
click at [756, 280] on select "E A D G B E E A D G B E E A D G B E B E A D F♯ B A D G C E A D A D G B E E♭ A♭ …" at bounding box center [764, 286] width 110 height 25
select select "E A D G B E"
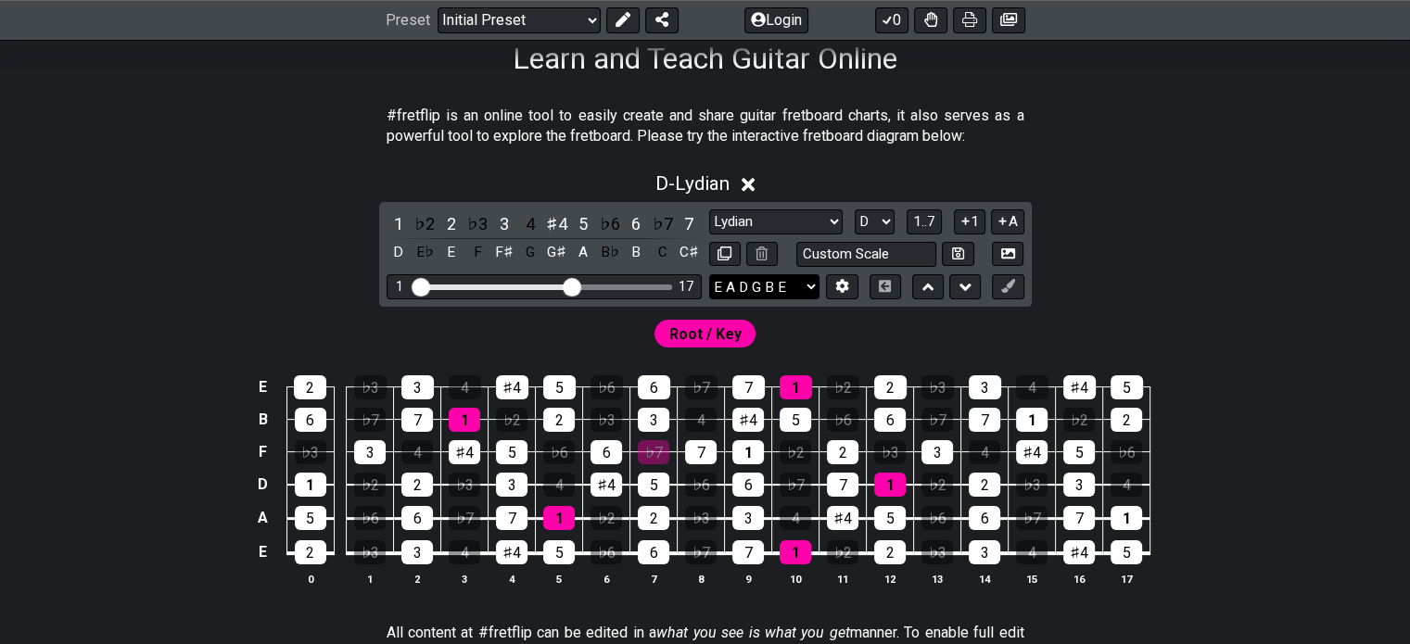
click at [709, 274] on select "E A D G B E E A D G B E E A D G B E B E A D F♯ B A D G C E A D A D G B E E♭ A♭ …" at bounding box center [764, 286] width 110 height 25
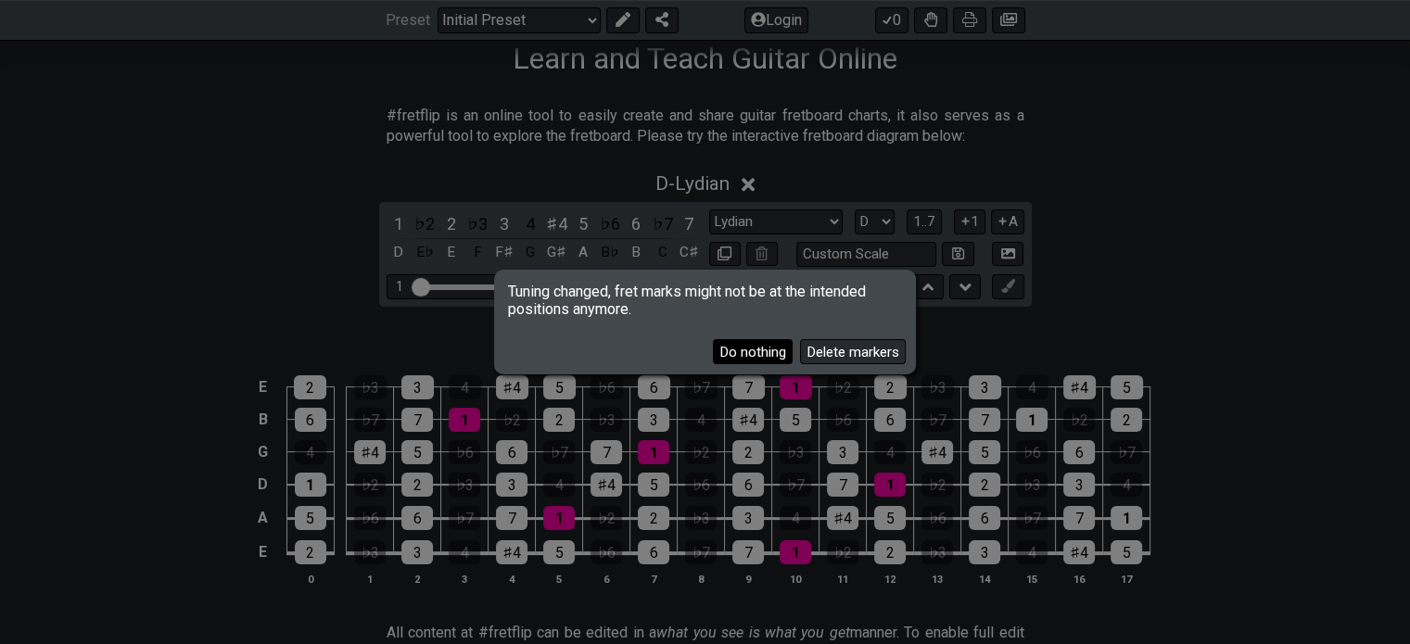
click at [750, 351] on button "Do nothing" at bounding box center [753, 351] width 80 height 25
